Goal: Task Accomplishment & Management: Complete application form

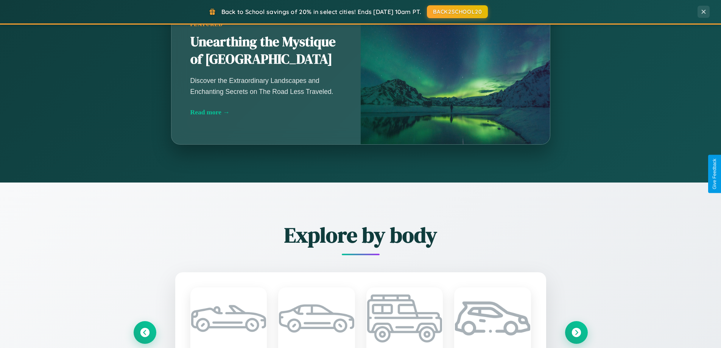
scroll to position [1456, 0]
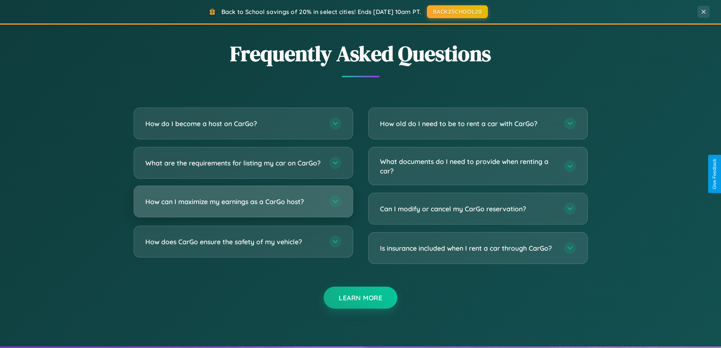
click at [243, 206] on h3 "How can I maximize my earnings as a CarGo host?" at bounding box center [233, 201] width 176 height 9
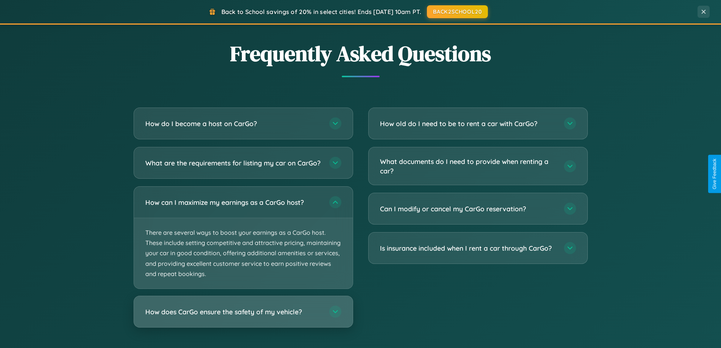
click at [243, 316] on h3 "How does CarGo ensure the safety of my vehicle?" at bounding box center [233, 311] width 176 height 9
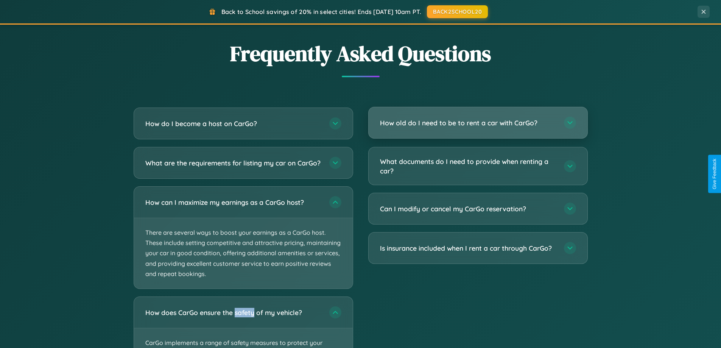
click at [478, 123] on h3 "How old do I need to be to rent a car with CarGo?" at bounding box center [468, 122] width 176 height 9
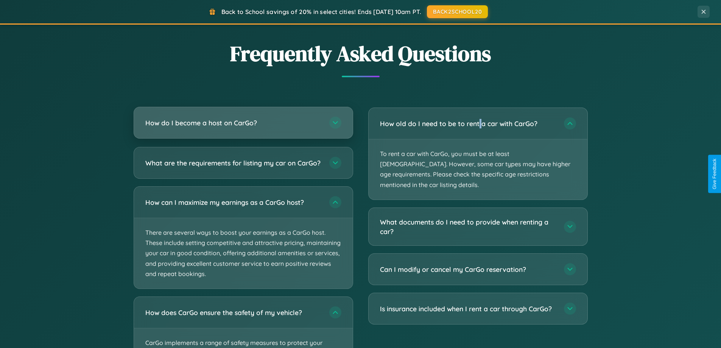
click at [243, 123] on h3 "How do I become a host on CarGo?" at bounding box center [233, 122] width 176 height 9
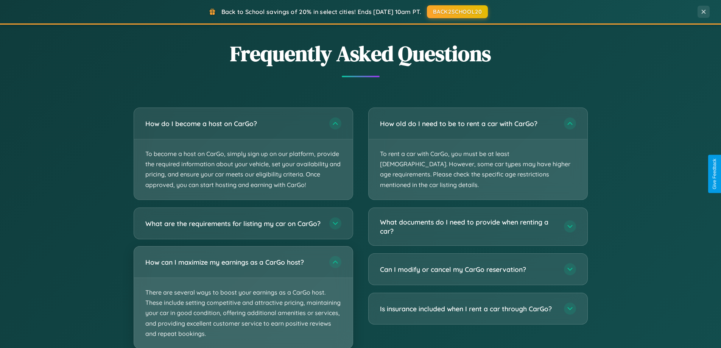
click at [243, 300] on p "There are several ways to boost your earnings as a CarGo host. These include se…" at bounding box center [243, 313] width 219 height 70
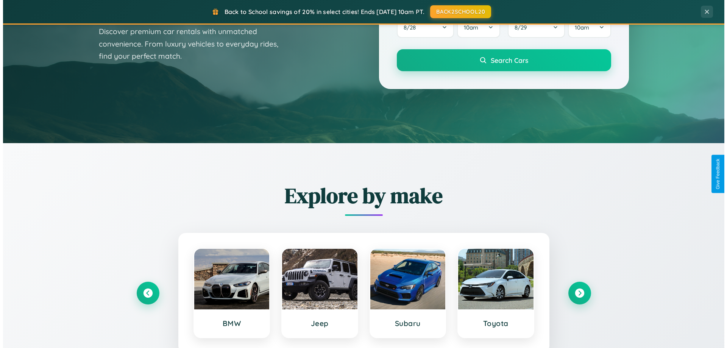
scroll to position [0, 0]
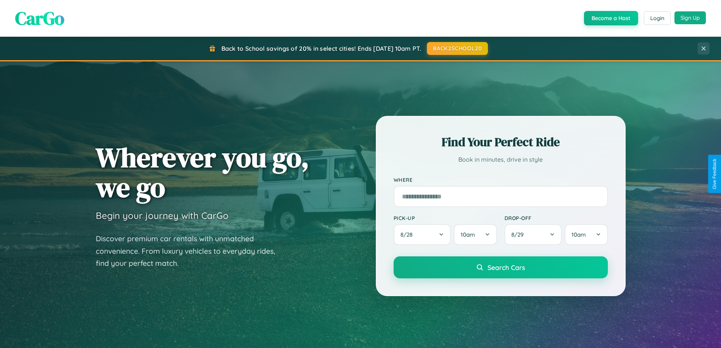
click at [690, 18] on button "Sign Up" at bounding box center [689, 17] width 31 height 13
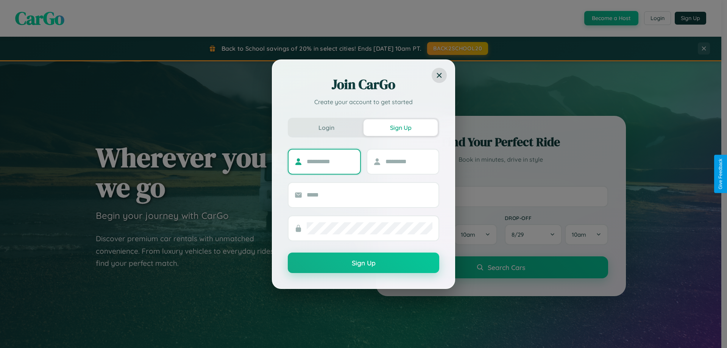
click at [330, 161] on input "text" at bounding box center [330, 162] width 47 height 12
type input "*******"
click at [408, 161] on input "text" at bounding box center [408, 162] width 47 height 12
type input "*****"
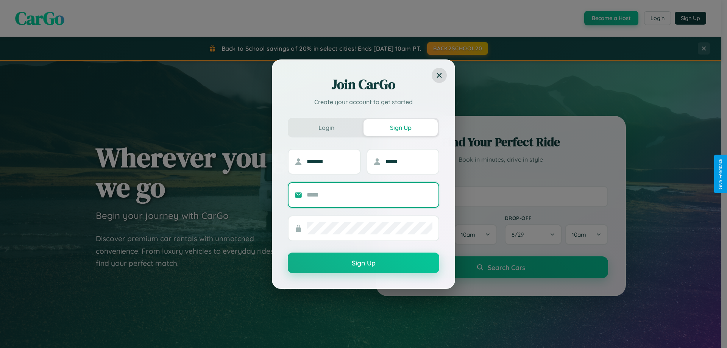
click at [369, 195] on input "text" at bounding box center [370, 195] width 126 height 12
type input "**********"
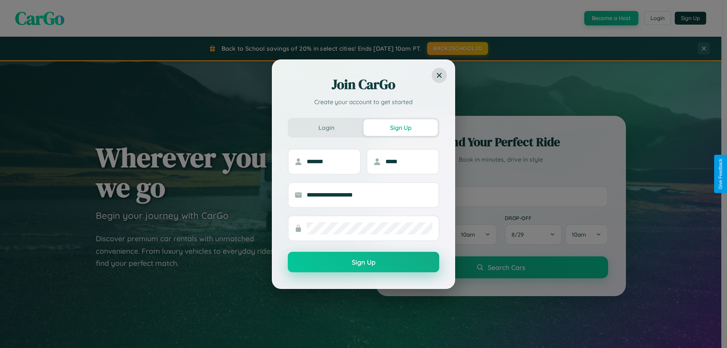
click at [363, 262] on button "Sign Up" at bounding box center [363, 262] width 151 height 20
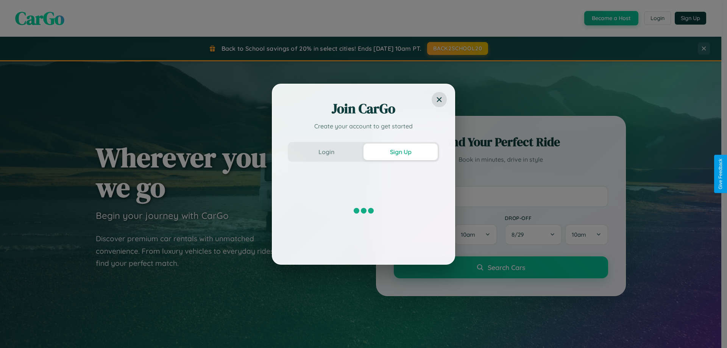
scroll to position [22, 0]
